Goal: Download file/media

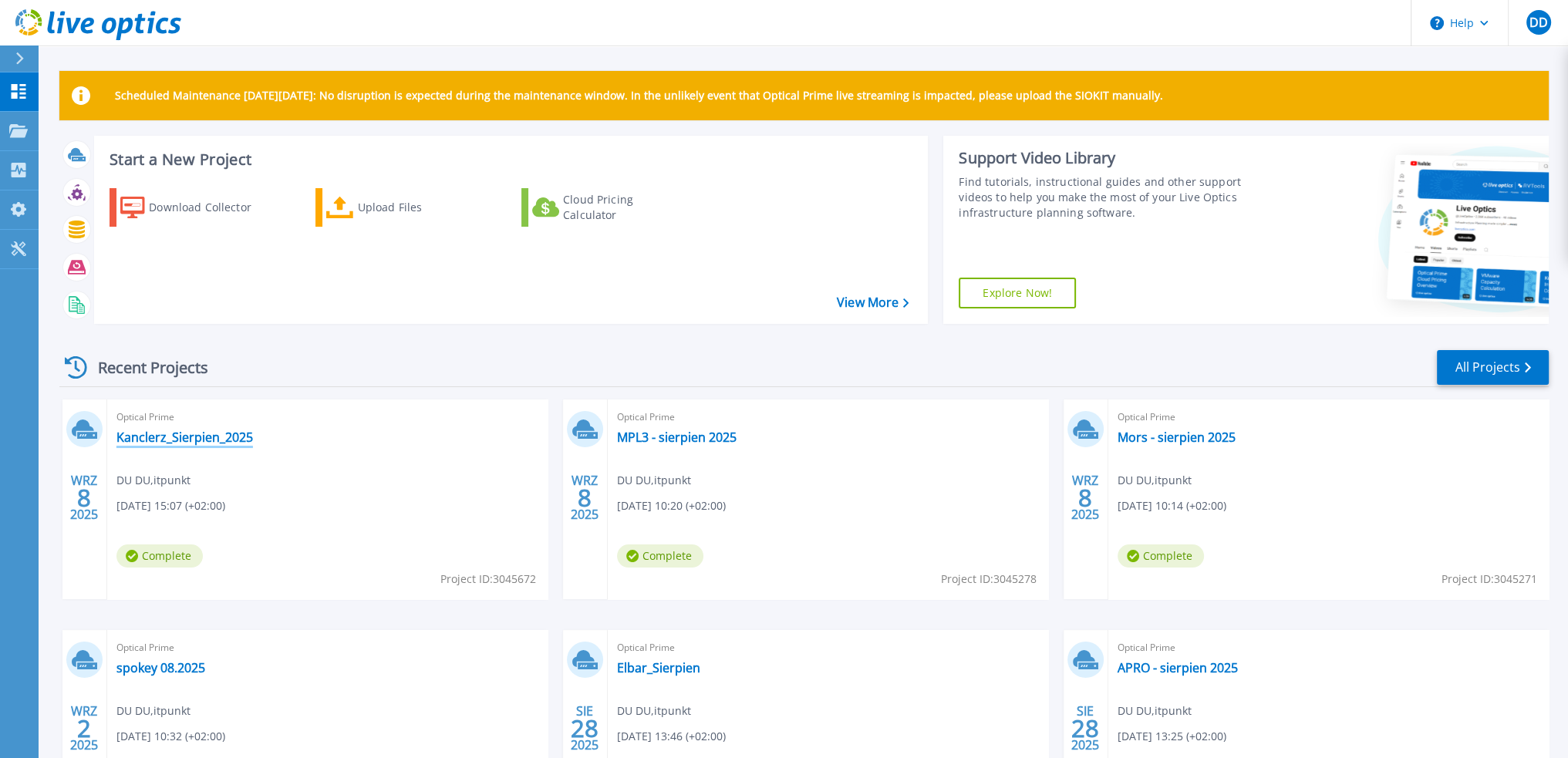
click at [221, 445] on link "Kanclerz_Sierpien_2025" at bounding box center [185, 438] width 137 height 16
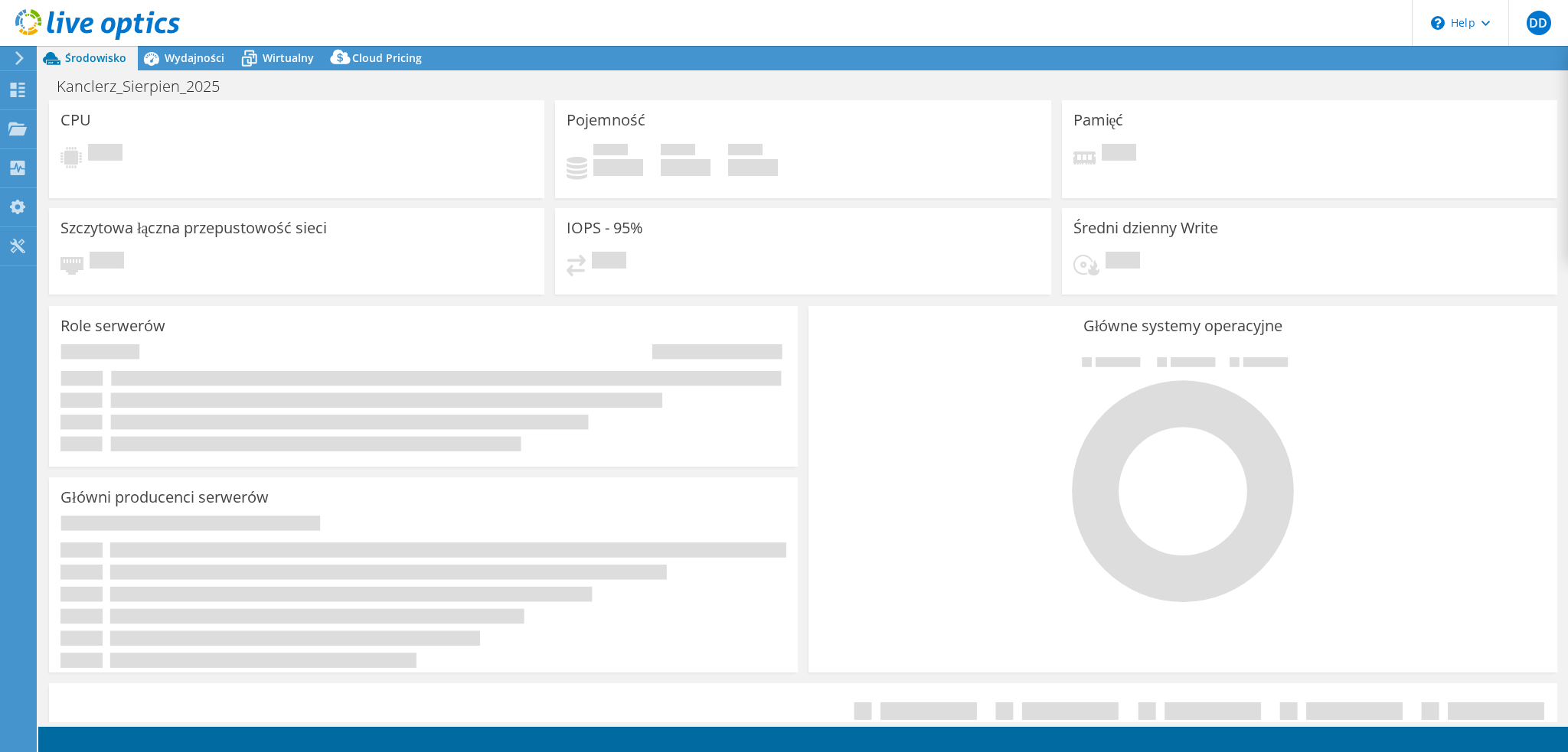
select select "USD"
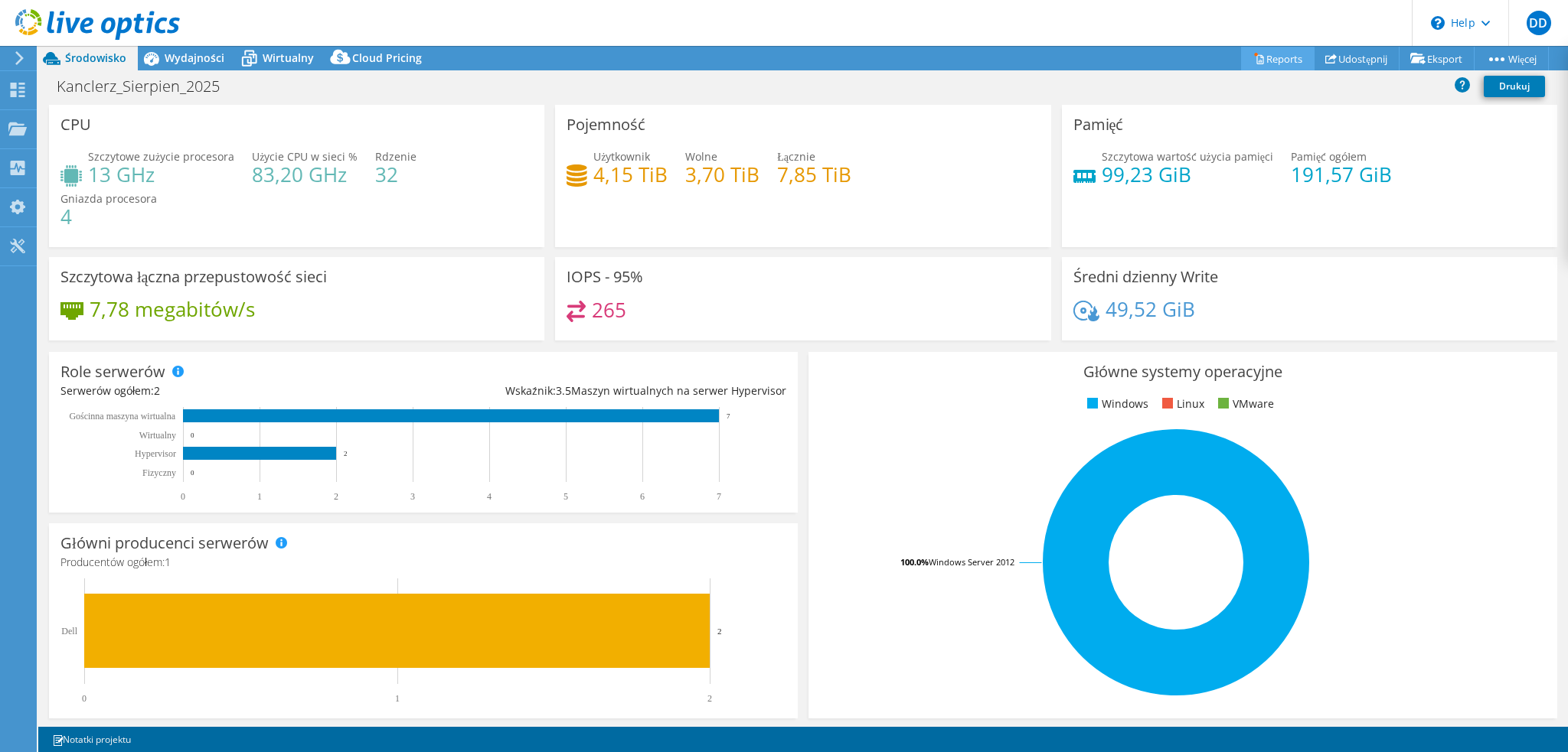
click at [1274, 64] on link "Reports" at bounding box center [1277, 58] width 73 height 24
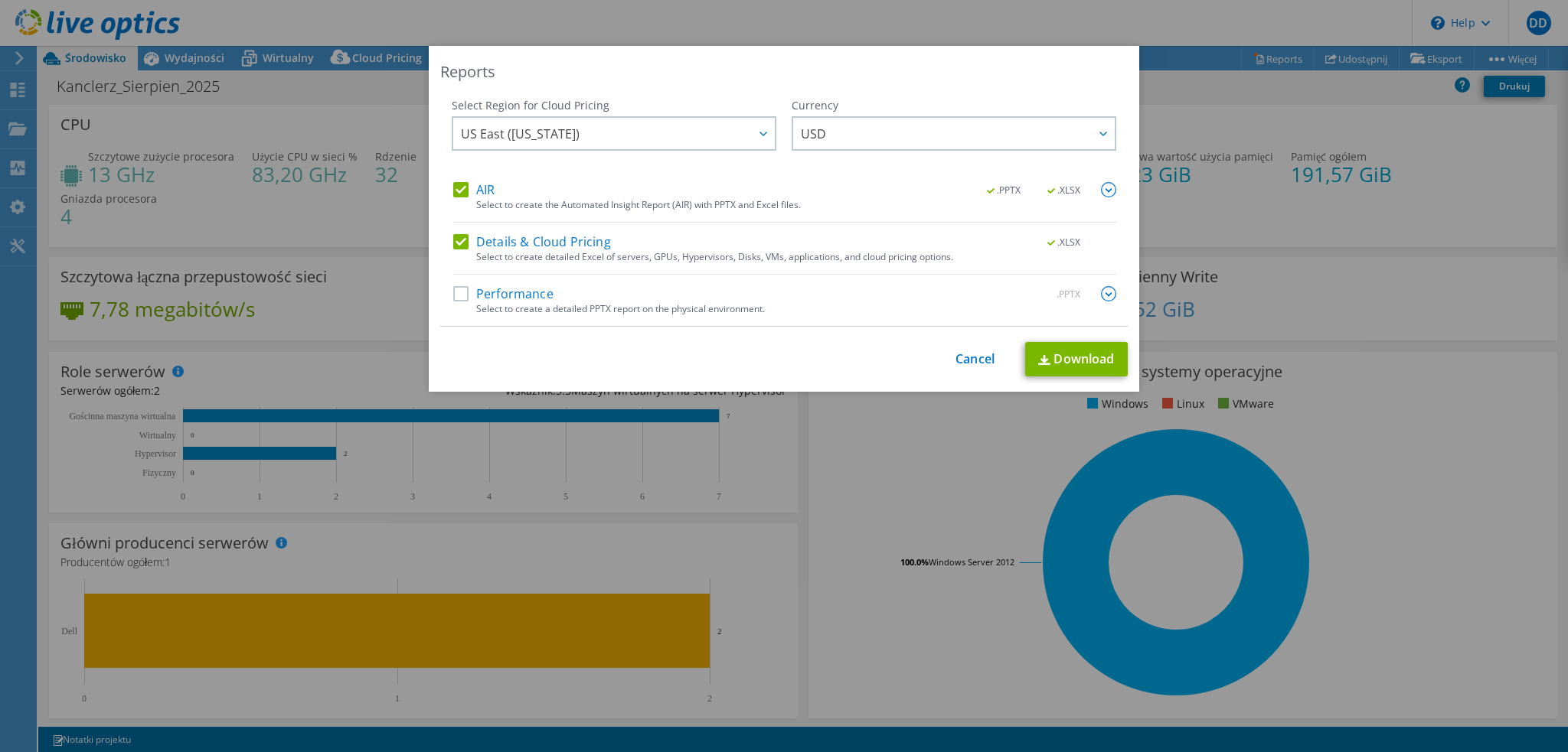
click at [653, 299] on div "Performance .PPTX" at bounding box center [784, 295] width 663 height 17
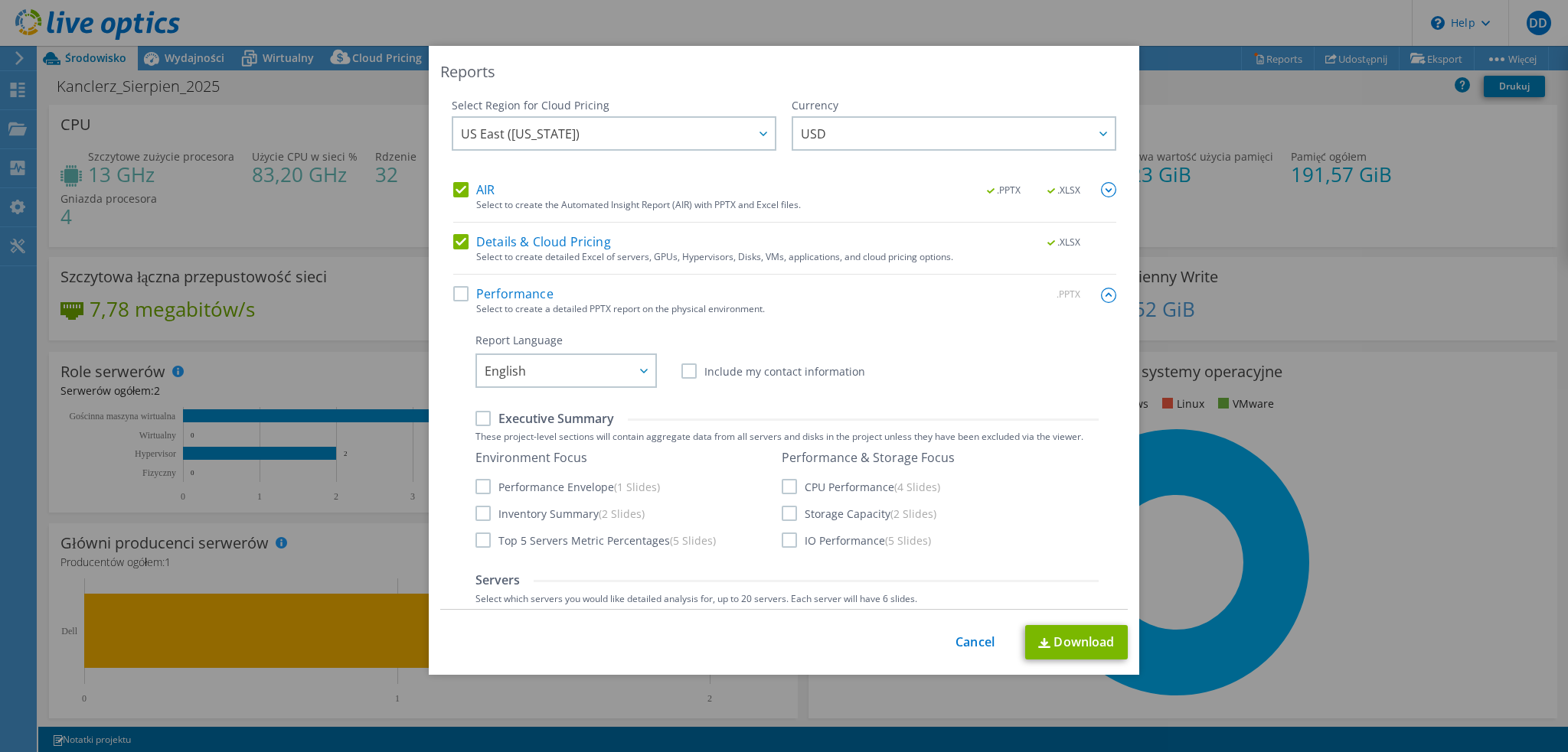
click at [613, 307] on div "Select to create a detailed PPTX report on the physical environment." at bounding box center [796, 309] width 640 height 10
click at [625, 301] on div "Performance .PPTX" at bounding box center [784, 295] width 663 height 17
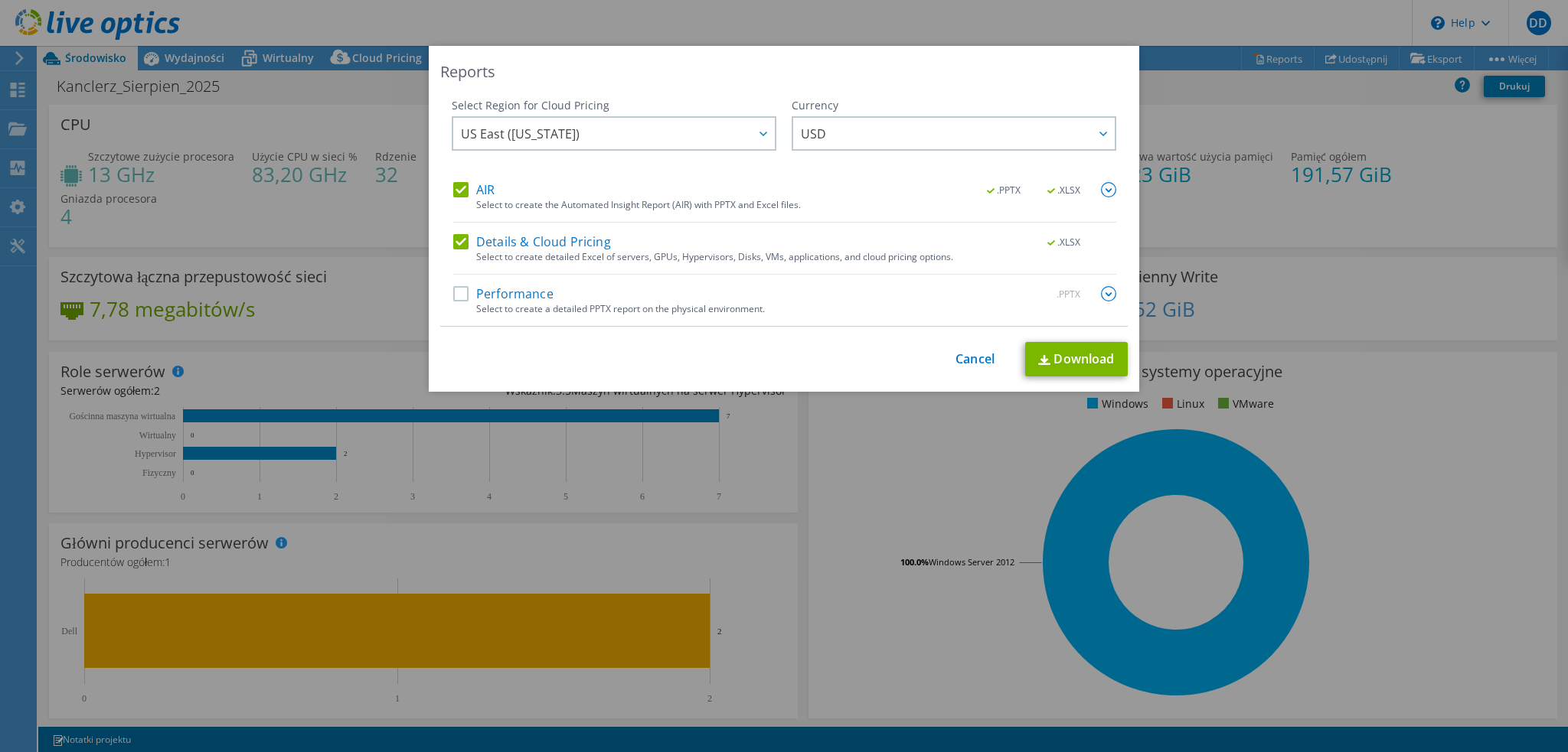
click at [519, 297] on label "Performance" at bounding box center [502, 294] width 100 height 16
click at [0, 0] on input "Performance" at bounding box center [0, 0] width 0 height 0
click at [1060, 358] on link "Download" at bounding box center [1076, 359] width 103 height 35
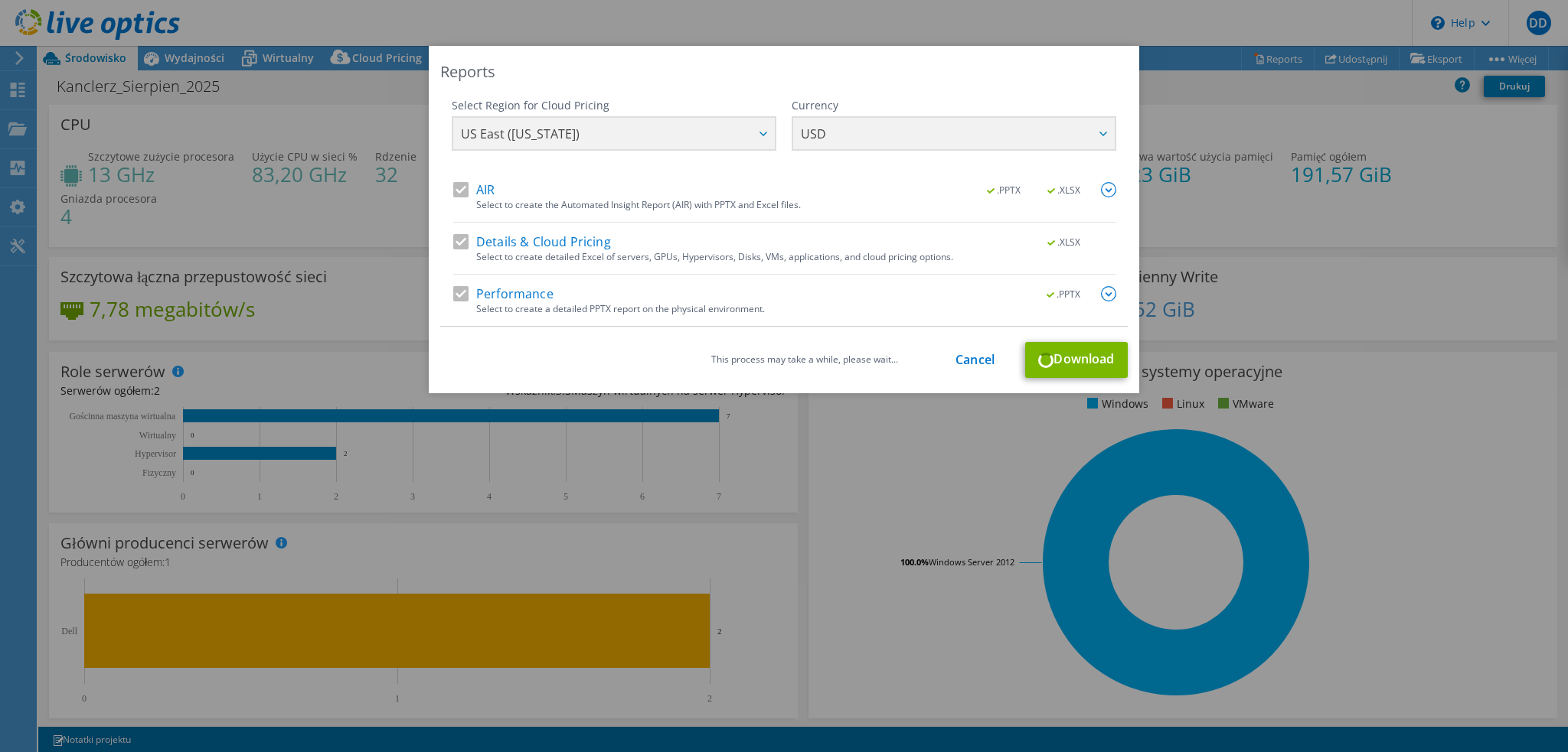
click at [1056, 358] on div "This process may take a while, please wait... Cancel Download" at bounding box center [784, 359] width 687 height 36
click at [994, 363] on div "This process may take a while, please wait... Cancel Download" at bounding box center [784, 359] width 687 height 36
click at [971, 362] on link "Cancel" at bounding box center [974, 359] width 39 height 15
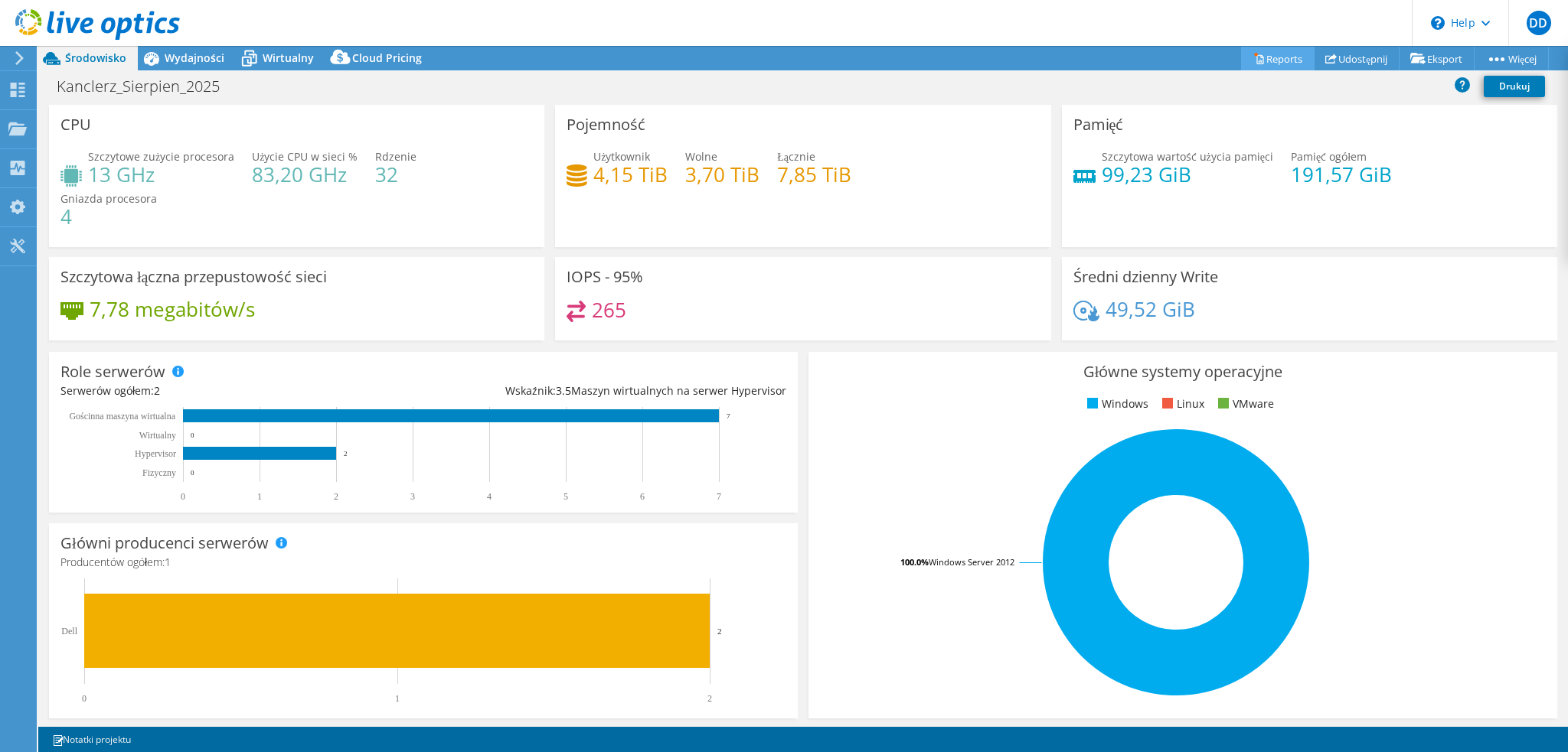
click at [1258, 54] on link "Reports" at bounding box center [1277, 58] width 73 height 24
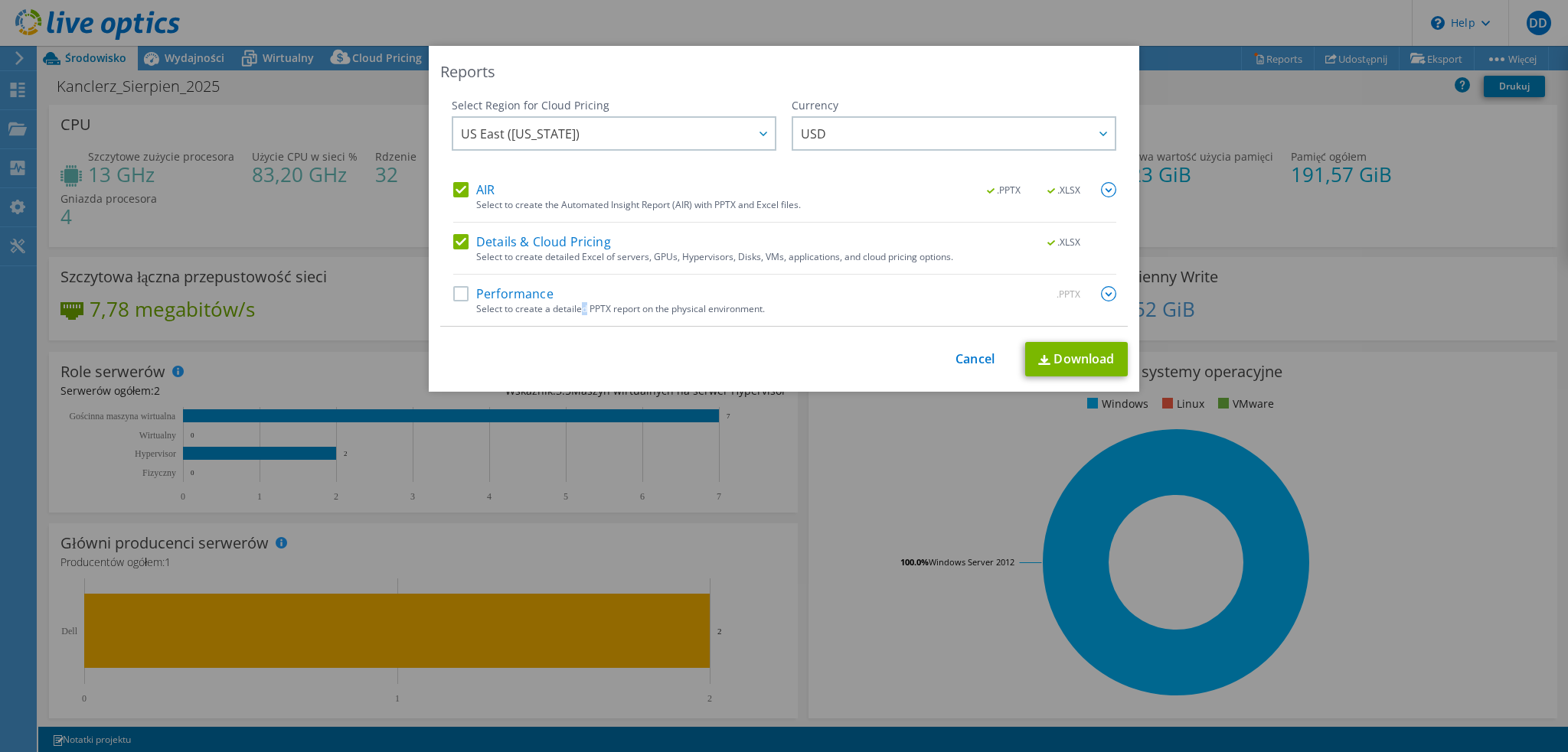
click at [577, 306] on div "Select to create a detailed PPTX report on the physical environment." at bounding box center [796, 309] width 640 height 10
click at [514, 294] on label "Performance" at bounding box center [502, 294] width 100 height 16
click at [0, 0] on input "Performance" at bounding box center [0, 0] width 0 height 0
click at [1067, 366] on link "Download" at bounding box center [1076, 359] width 103 height 35
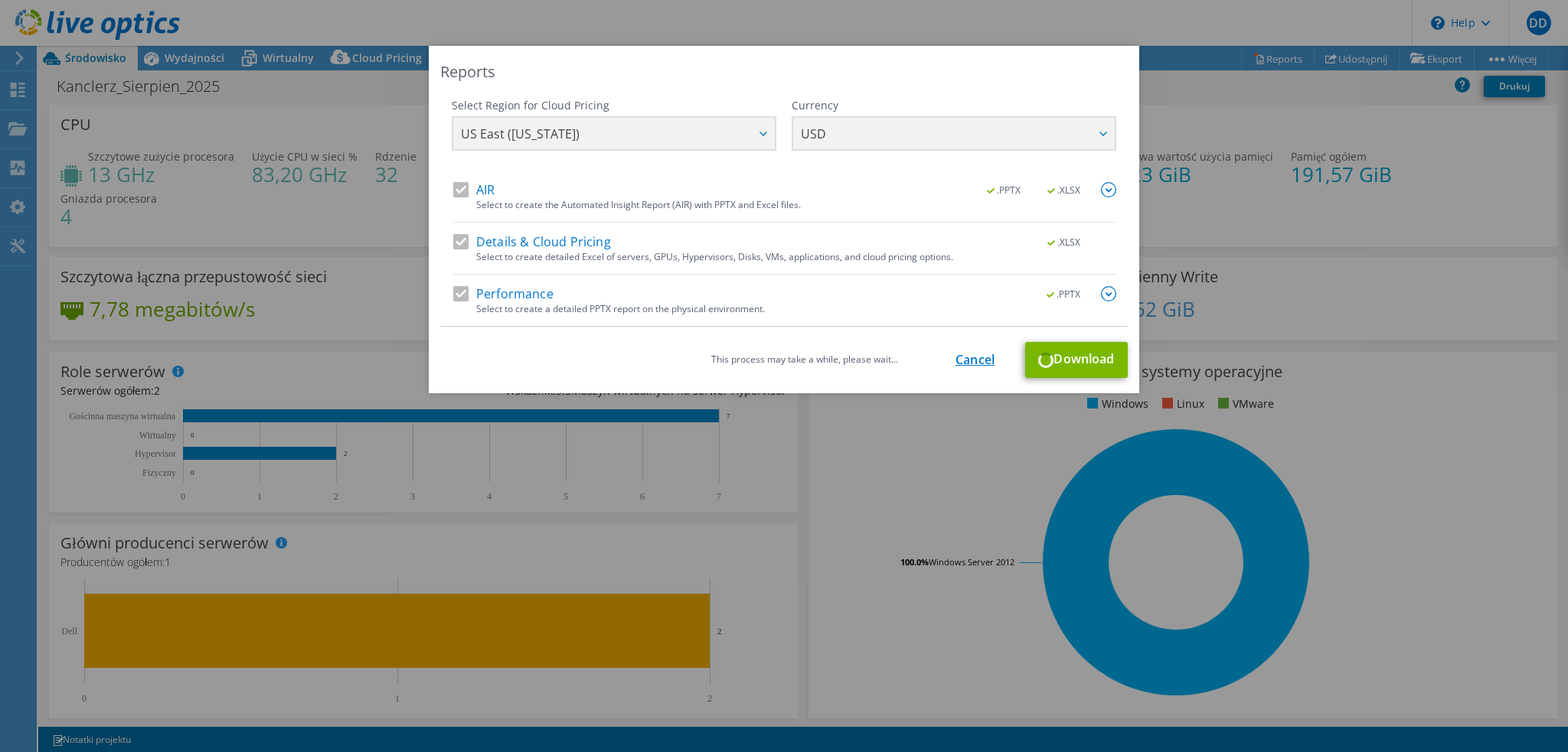
click at [969, 360] on link "Cancel" at bounding box center [974, 359] width 39 height 15
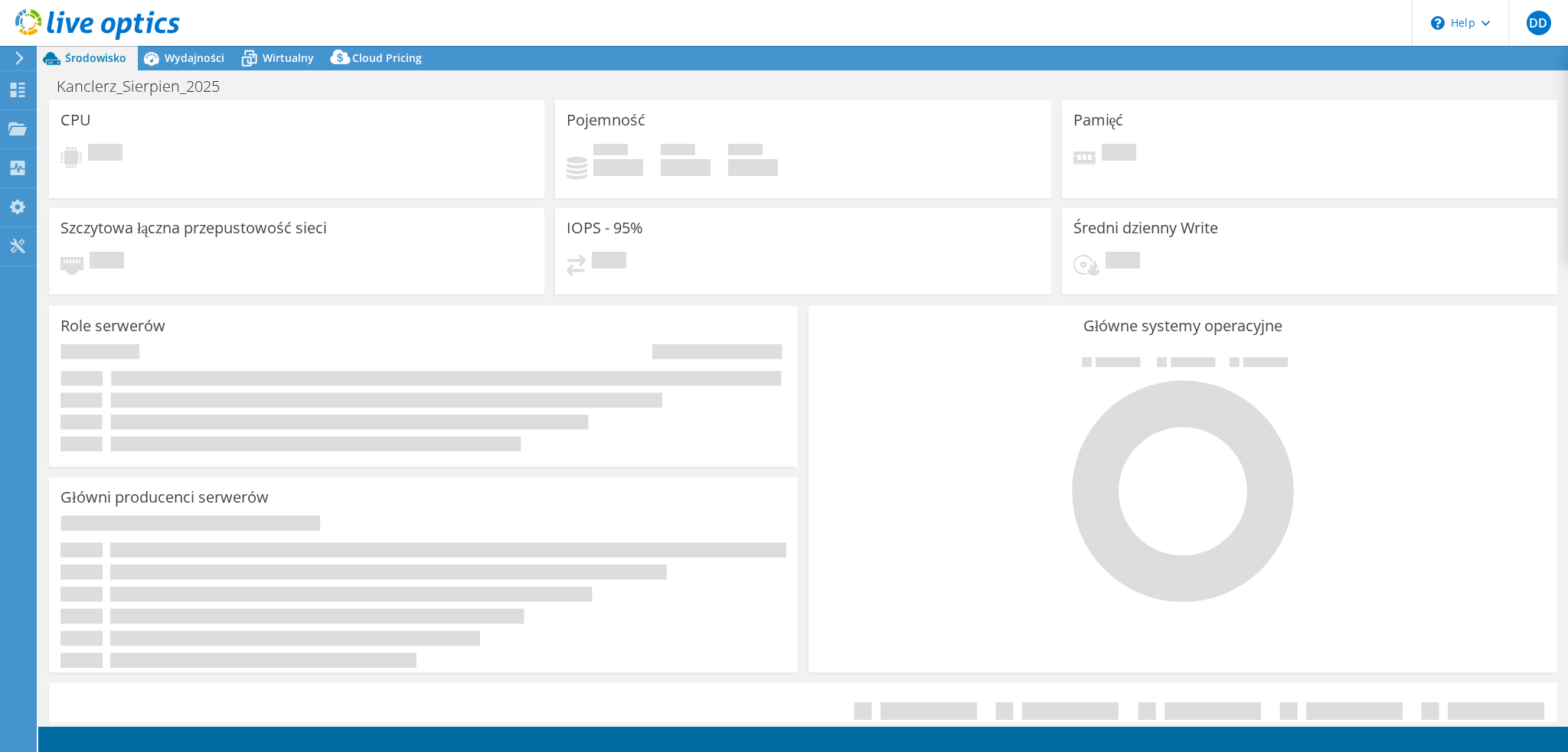
select select "USD"
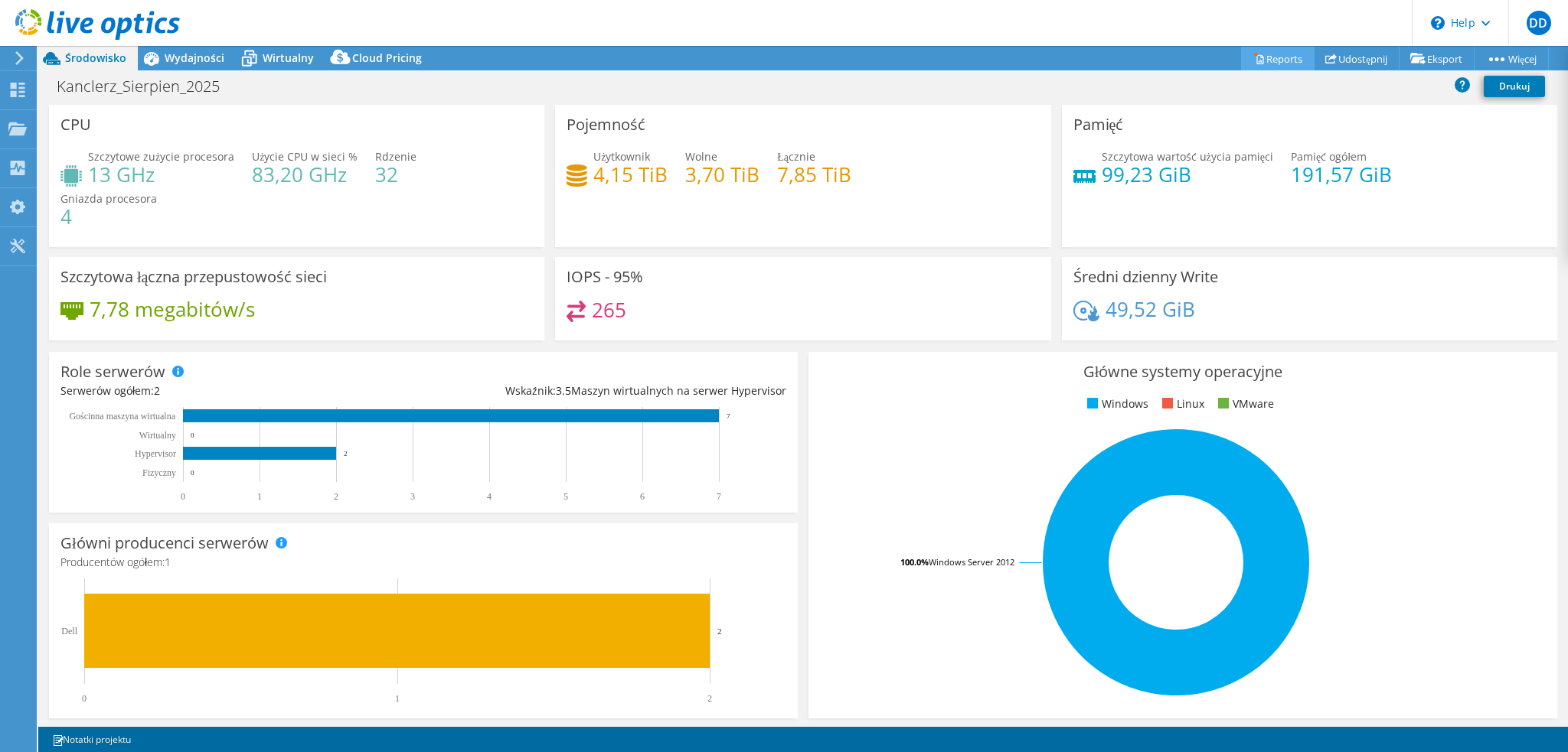
click at [1255, 57] on link "Reports" at bounding box center [1277, 58] width 73 height 24
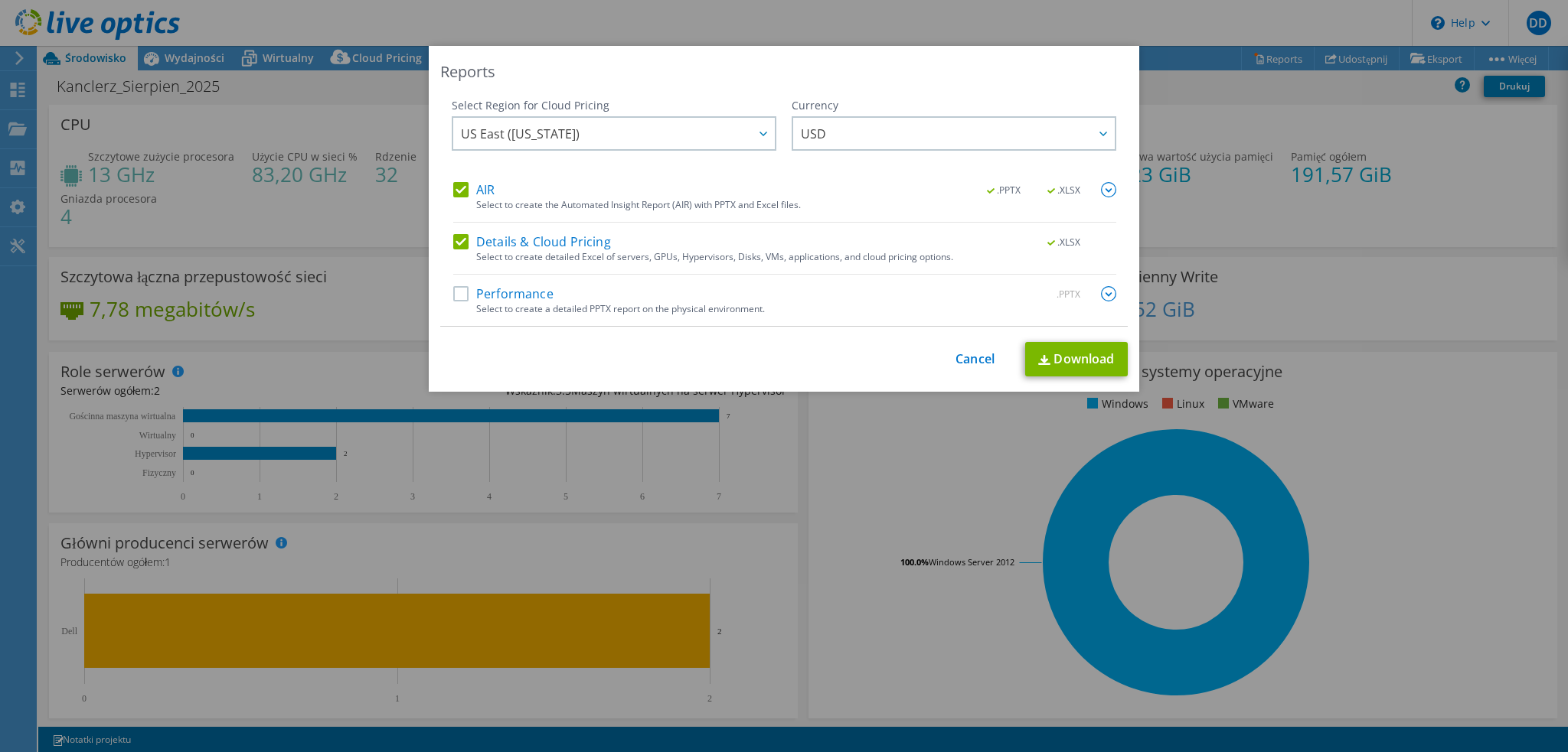
click at [461, 299] on label "Performance" at bounding box center [502, 294] width 100 height 16
click at [0, 0] on input "Performance" at bounding box center [0, 0] width 0 height 0
click at [1098, 371] on link "Download" at bounding box center [1076, 359] width 103 height 35
